Goal: Transaction & Acquisition: Book appointment/travel/reservation

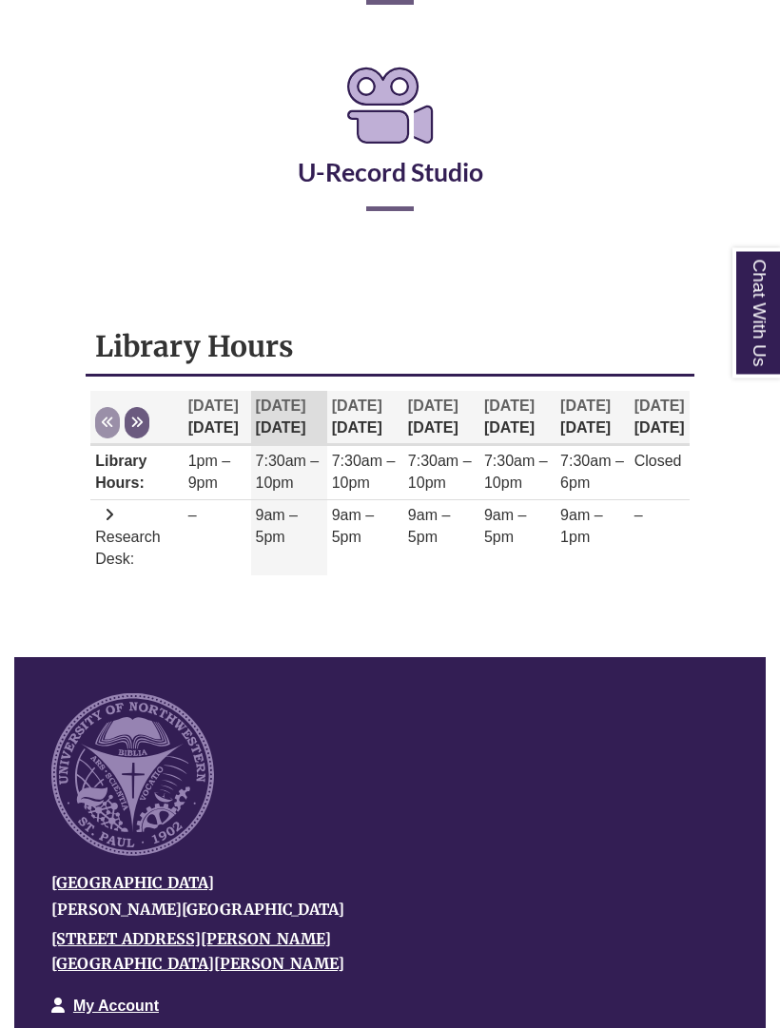
scroll to position [581, 0]
click at [272, 419] on th "Oct 13 Monday" at bounding box center [289, 418] width 76 height 54
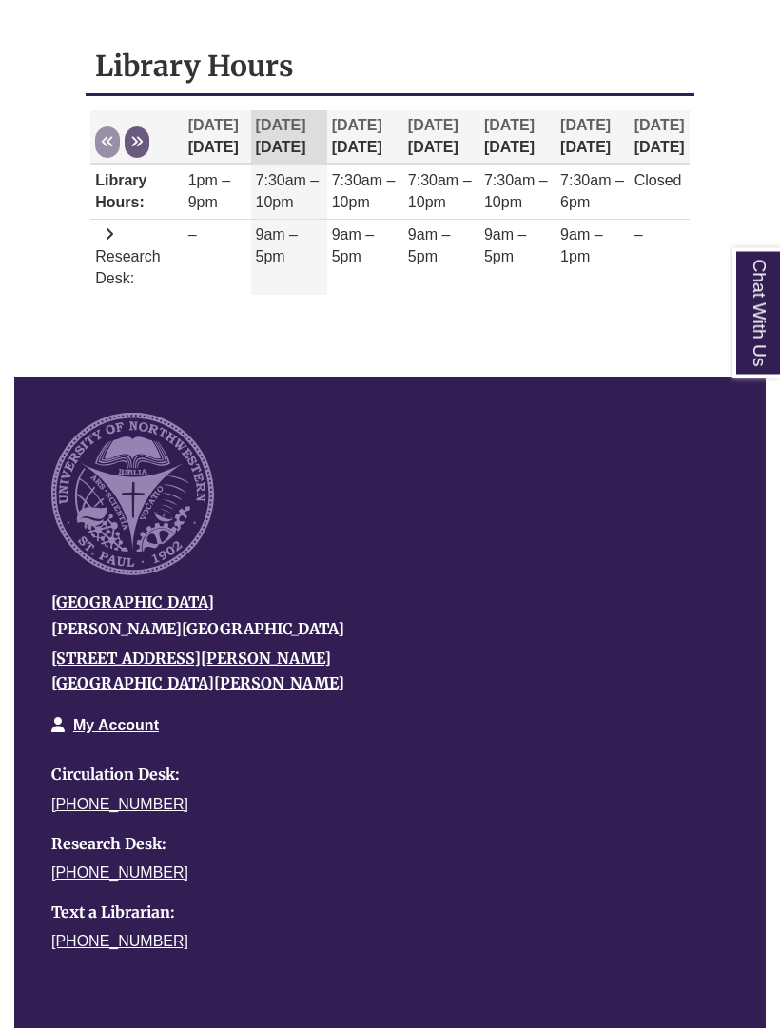
scroll to position [855, 0]
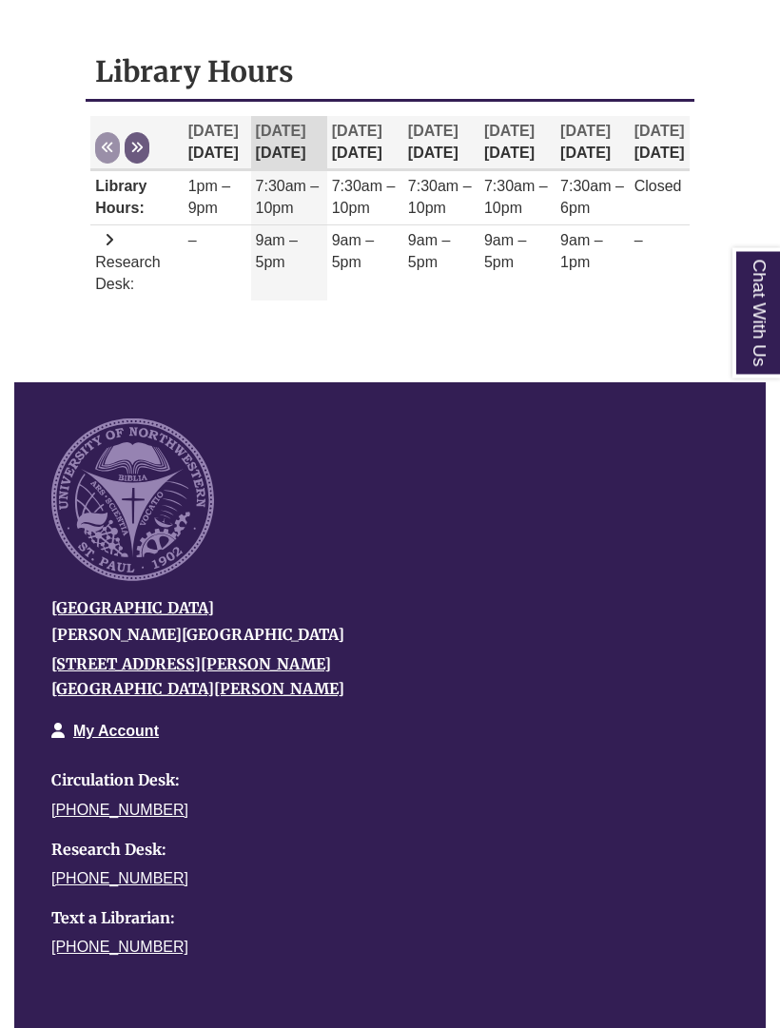
click at [274, 256] on td "9am – 5pm" at bounding box center [289, 263] width 76 height 75
click at [284, 247] on td "9am – 5pm" at bounding box center [289, 263] width 76 height 75
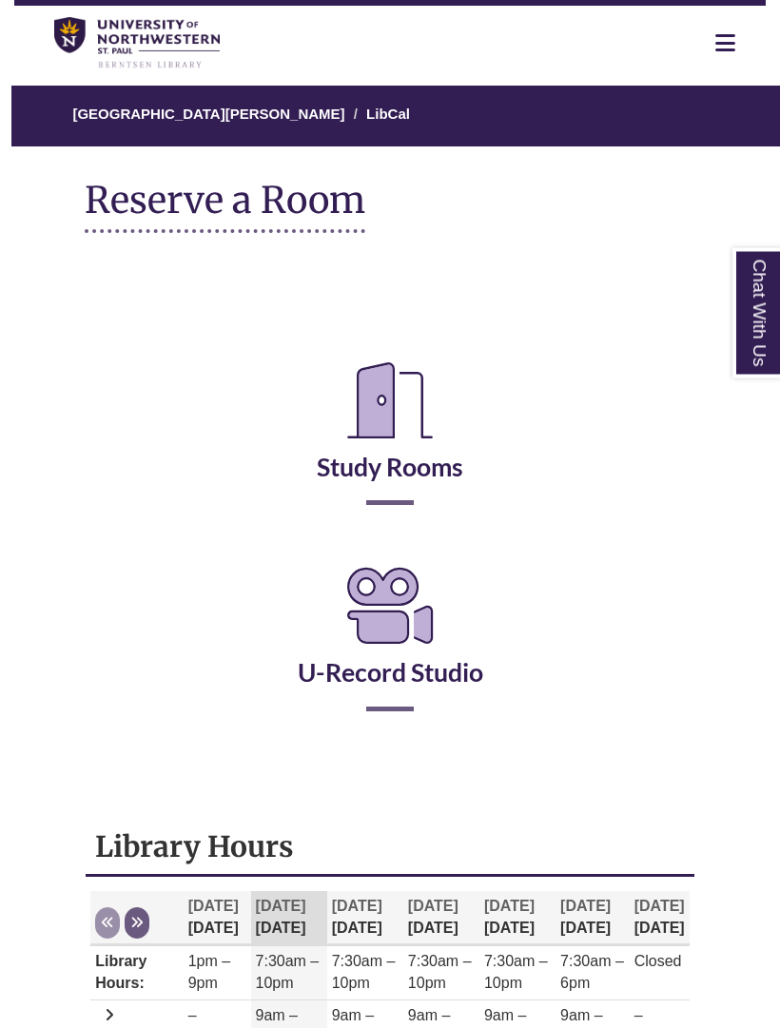
scroll to position [81, 0]
click at [406, 422] on icon "Reserve a Room" at bounding box center [390, 400] width 116 height 106
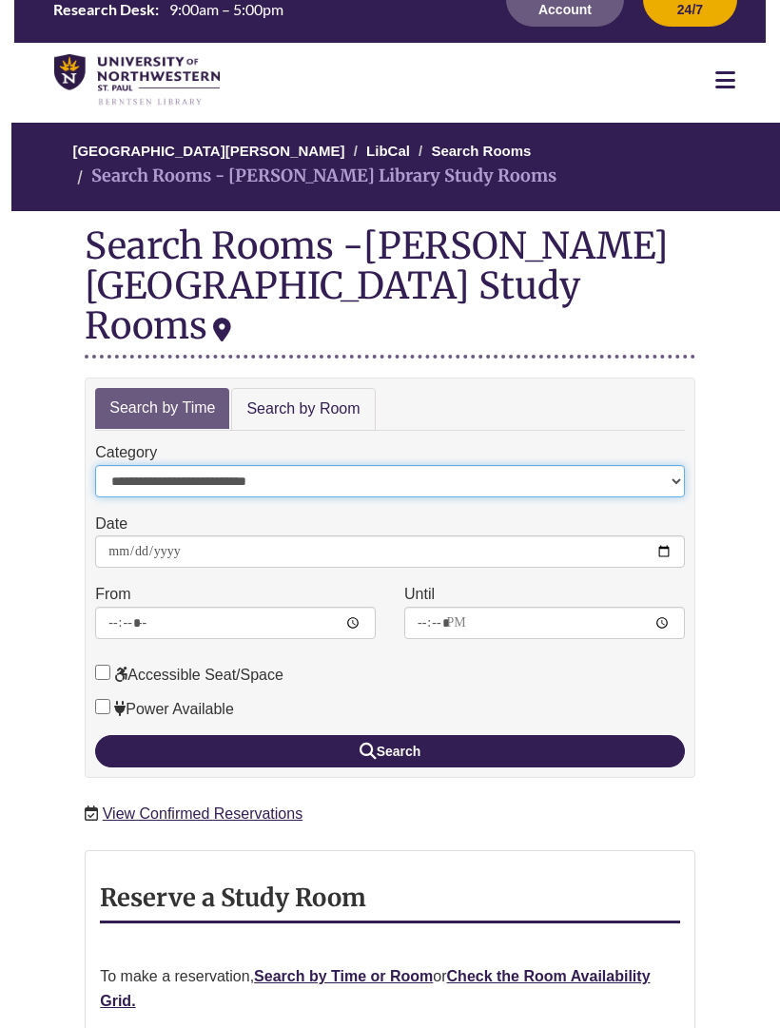
click at [185, 466] on select "**********" at bounding box center [389, 482] width 589 height 32
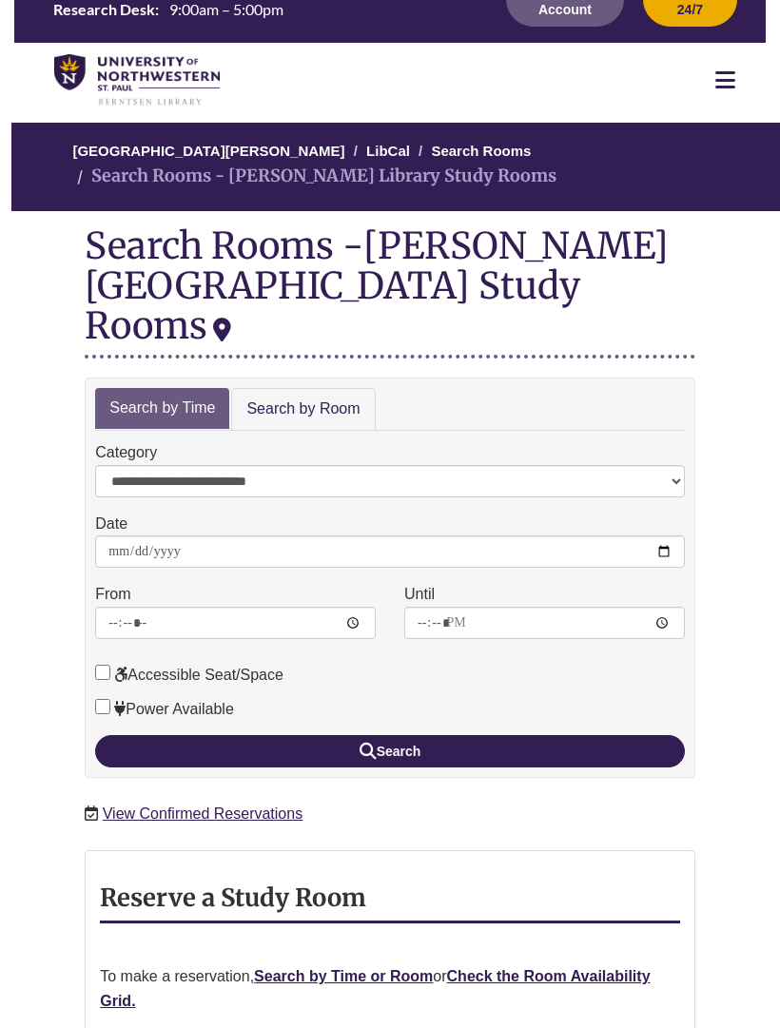
click at [280, 388] on link "Search by Room" at bounding box center [303, 409] width 144 height 43
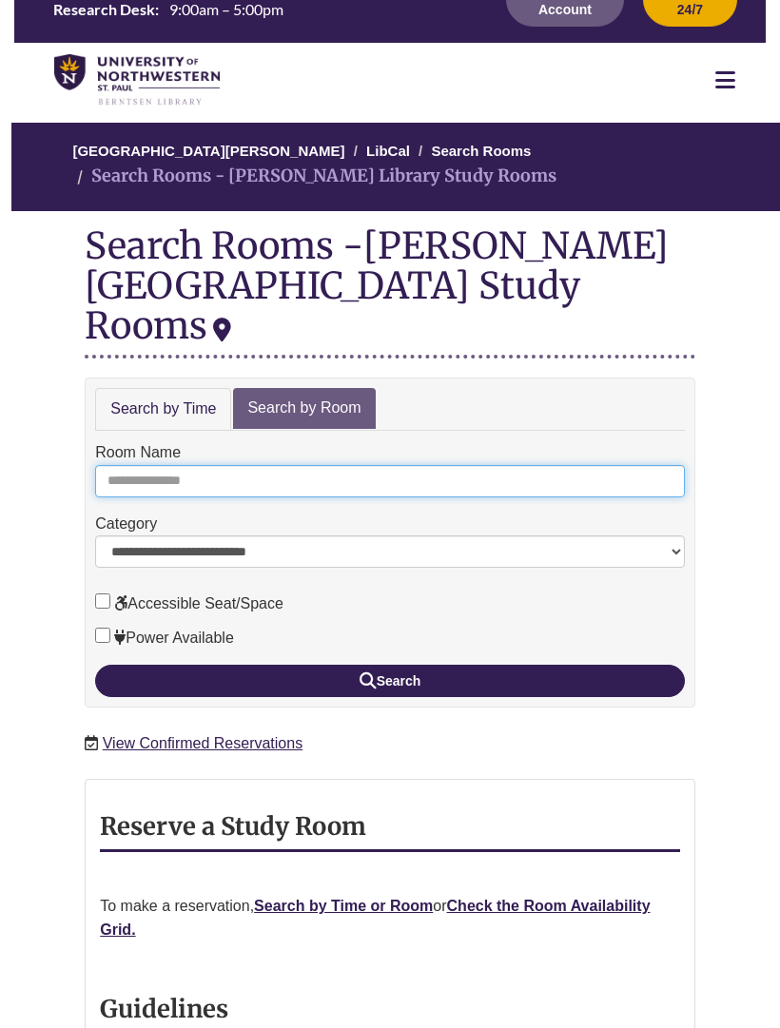
click at [167, 465] on input "Room Name" at bounding box center [389, 481] width 589 height 32
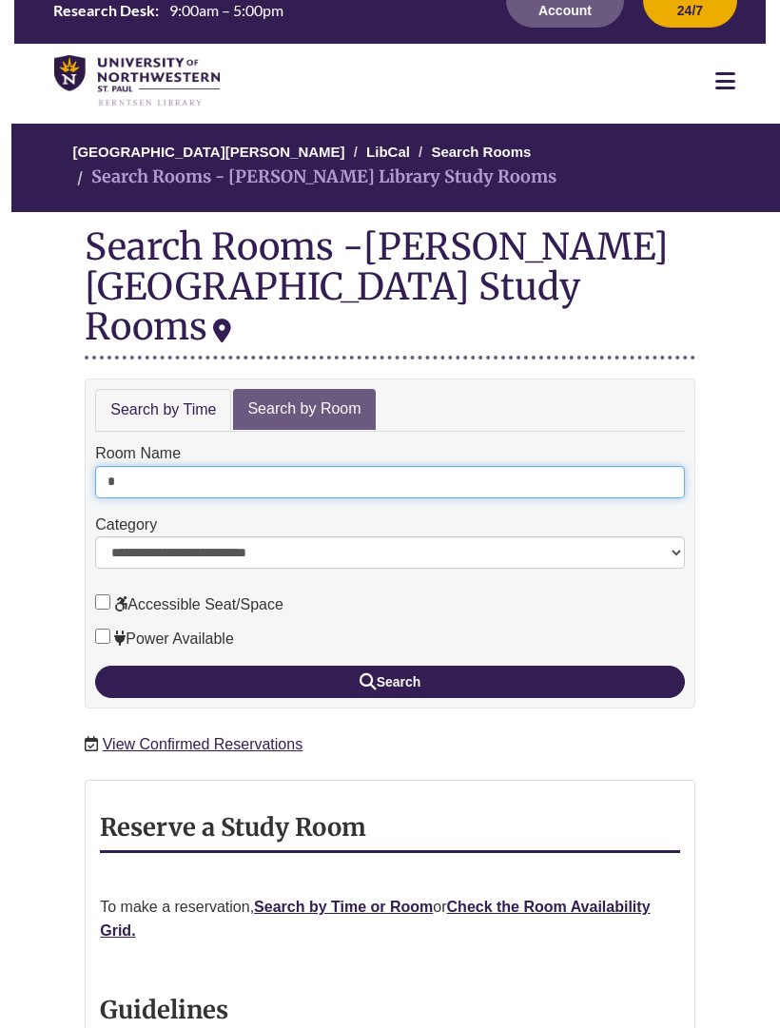
type input "*"
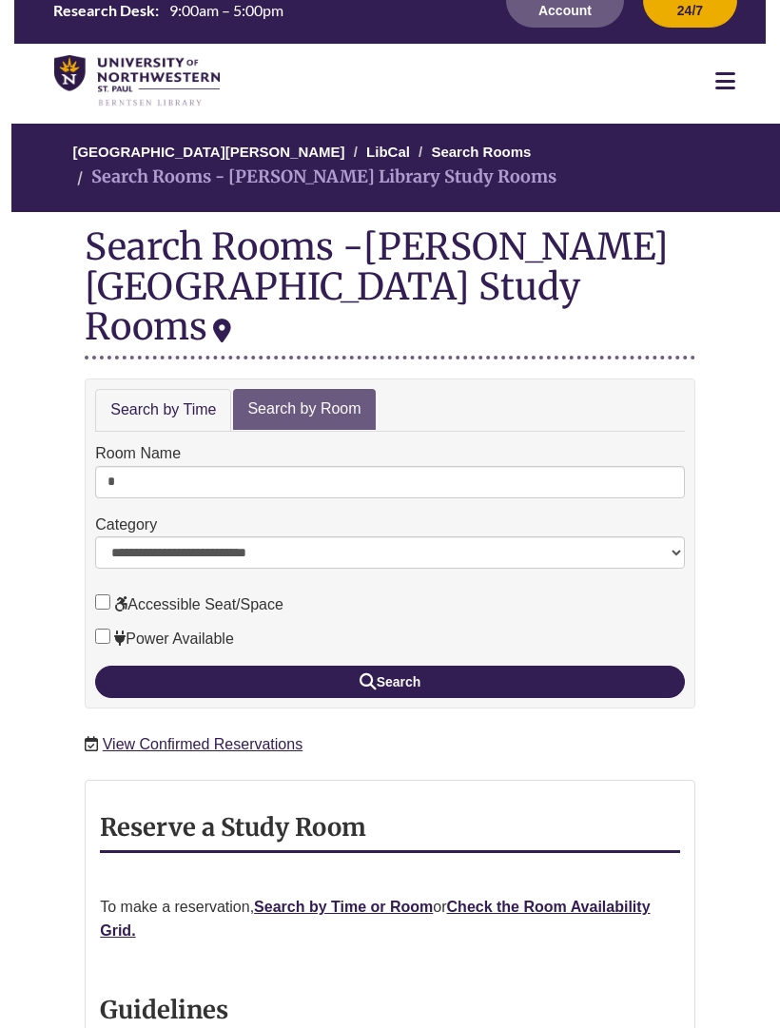
click at [588, 665] on button "Search" at bounding box center [389, 681] width 589 height 32
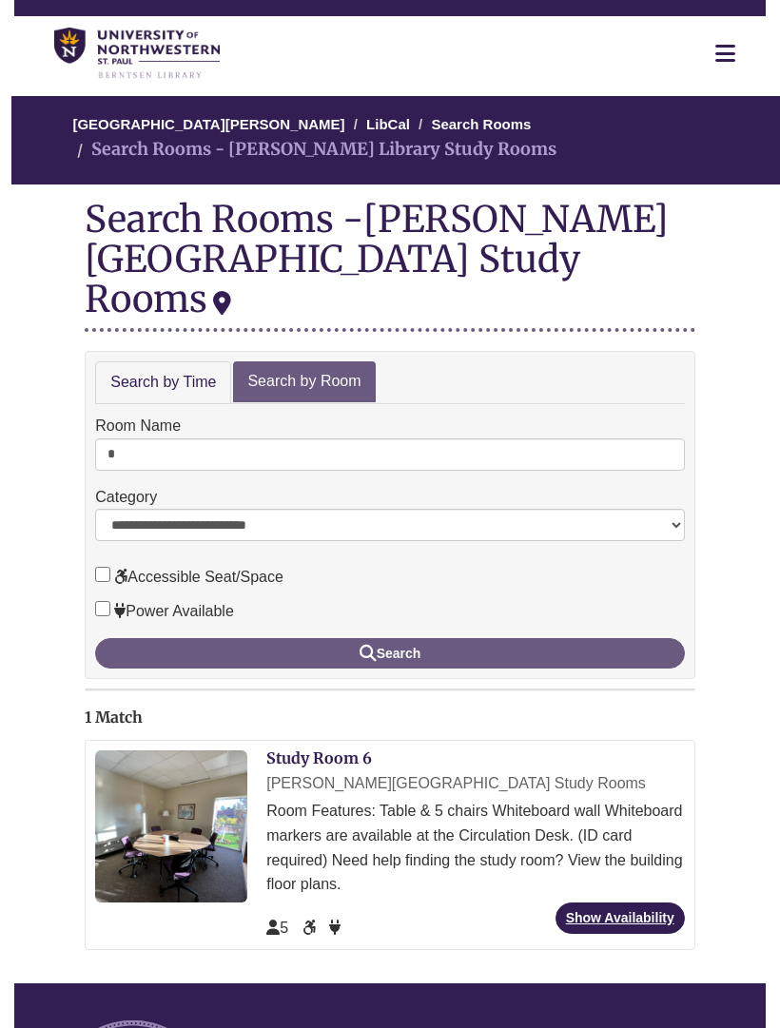
scroll to position [70, 0]
click at [333, 748] on link "Study Room 6" at bounding box center [319, 757] width 106 height 19
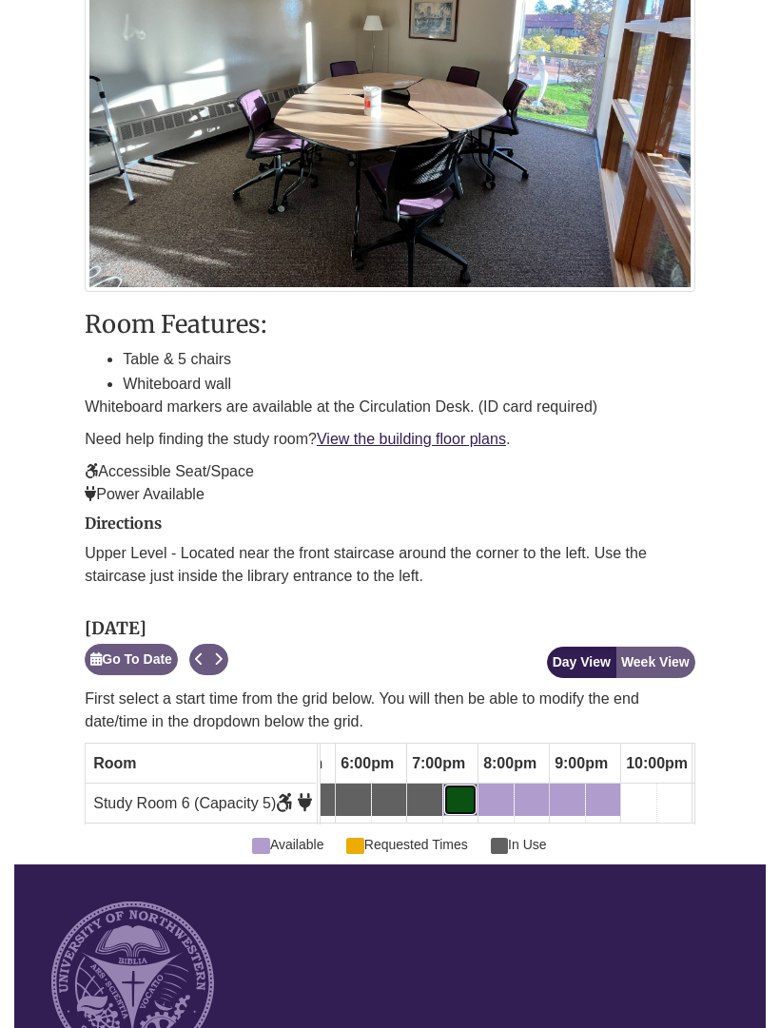
click at [464, 789] on div "7:30pm Monday, October 13, 2025 - Study Room 6 - Available" at bounding box center [460, 799] width 30 height 21
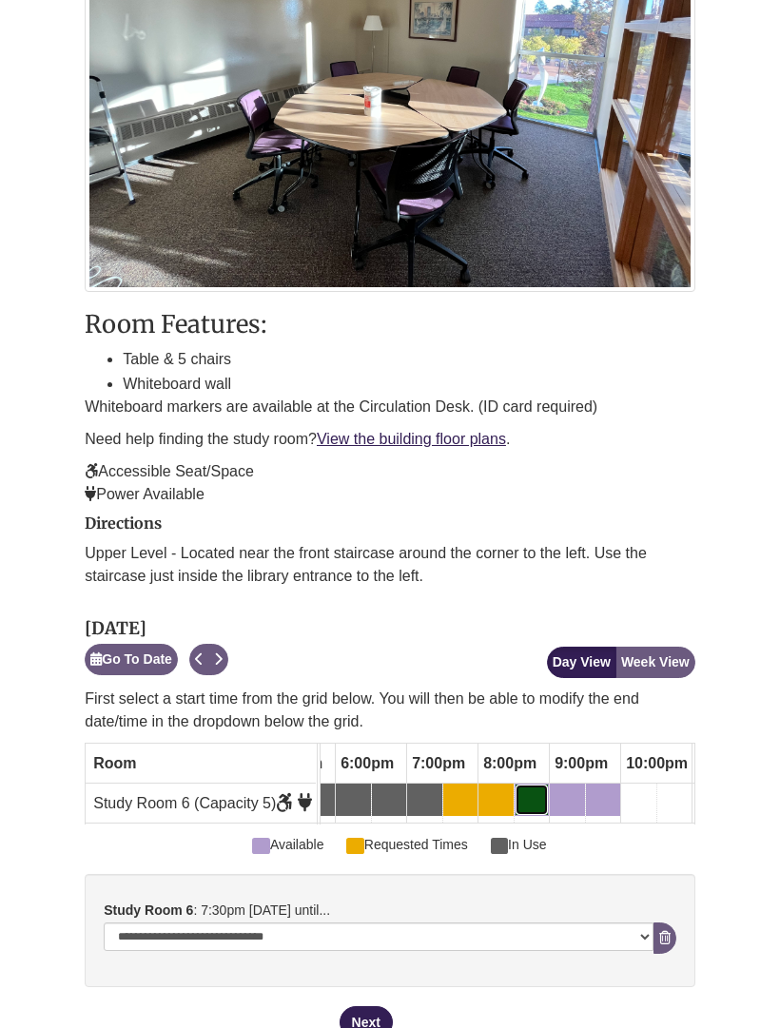
click at [533, 789] on div "8:30pm Monday, October 13, 2025 - Study Room 6 - Available" at bounding box center [531, 799] width 30 height 21
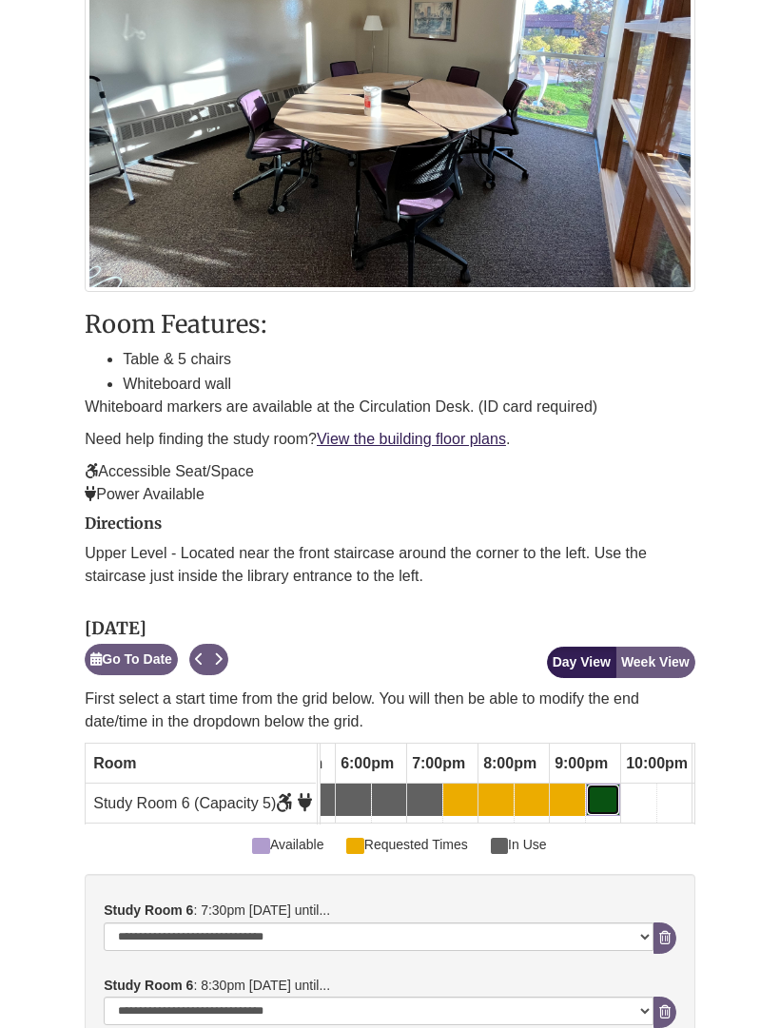
click at [590, 789] on div "9:30pm Monday, October 13, 2025 - Study Room 6 - Available" at bounding box center [592, 799] width 8 height 21
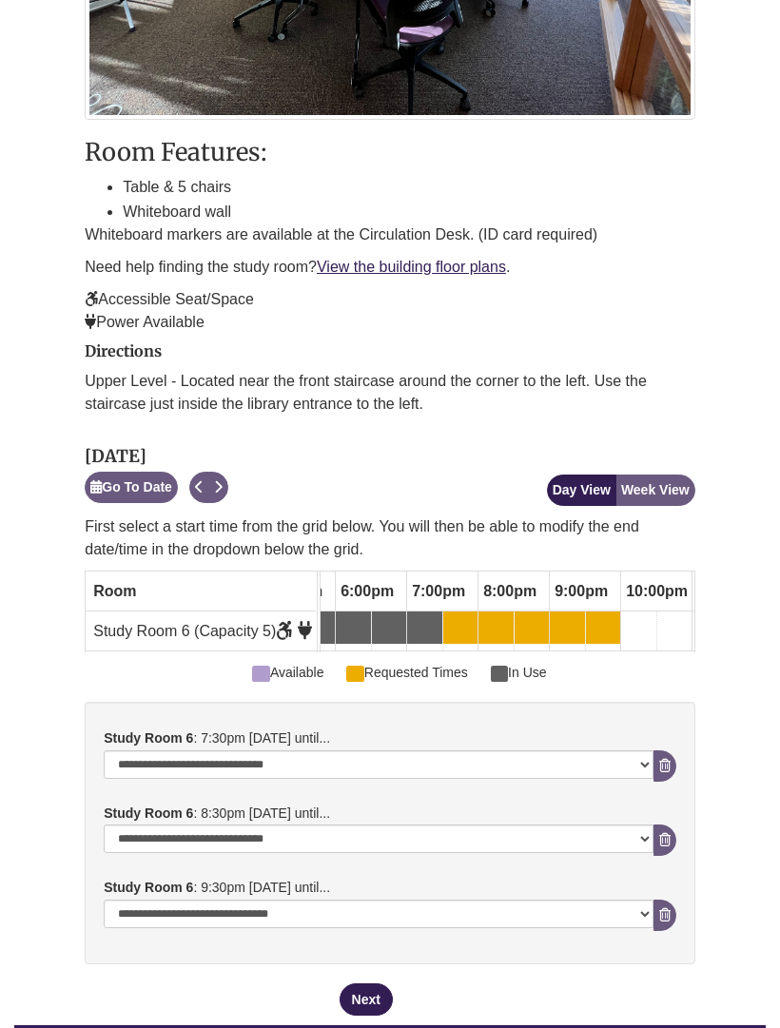
click at [371, 983] on button "Next" at bounding box center [365, 999] width 53 height 32
